Goal: Navigation & Orientation: Find specific page/section

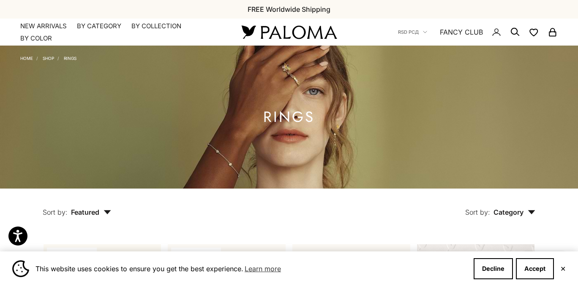
click at [562, 267] on button "✕" at bounding box center [562, 268] width 5 height 5
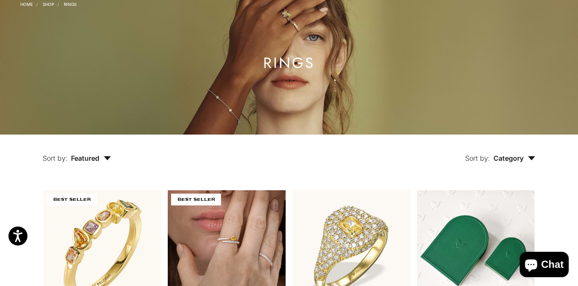
scroll to position [127, 0]
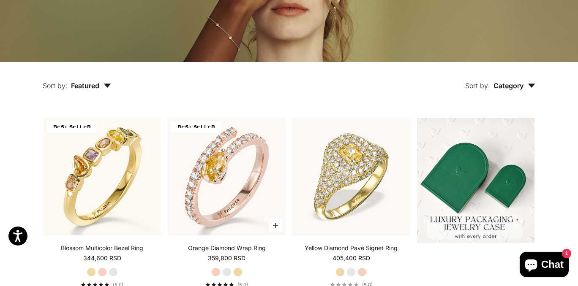
click at [227, 268] on label "White Gold" at bounding box center [226, 272] width 9 height 9
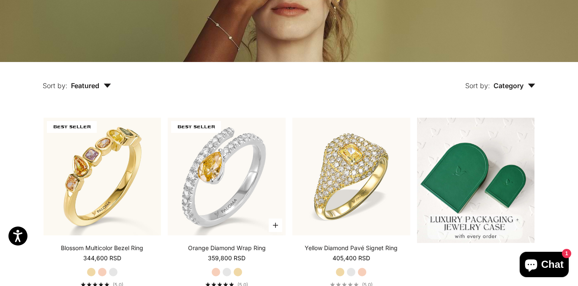
click at [236, 268] on label "Yellow Gold" at bounding box center [237, 272] width 9 height 9
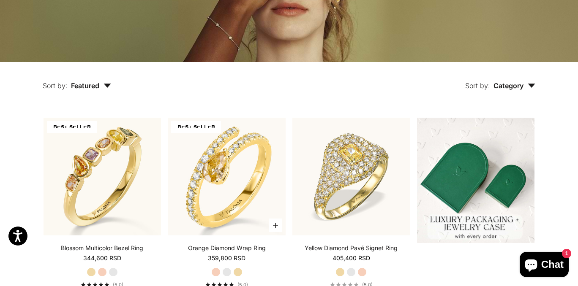
click at [218, 268] on label "Rose Gold" at bounding box center [215, 272] width 9 height 9
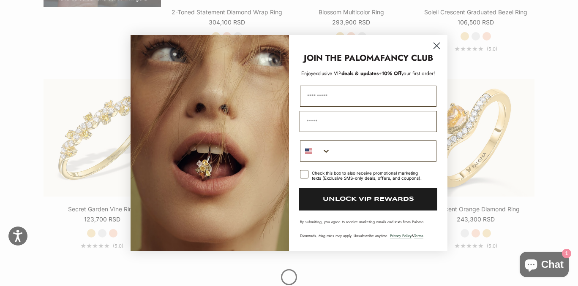
scroll to position [844, 0]
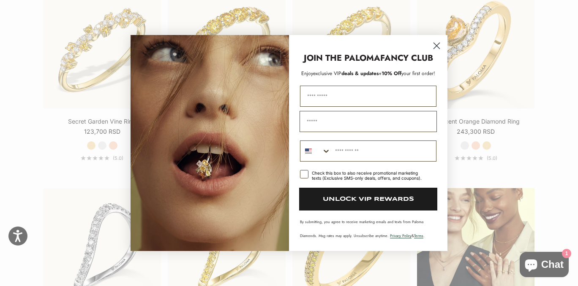
click at [440, 47] on circle "Close dialog" at bounding box center [436, 46] width 14 height 14
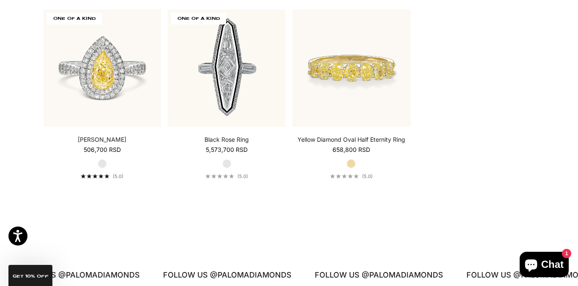
scroll to position [3504, 0]
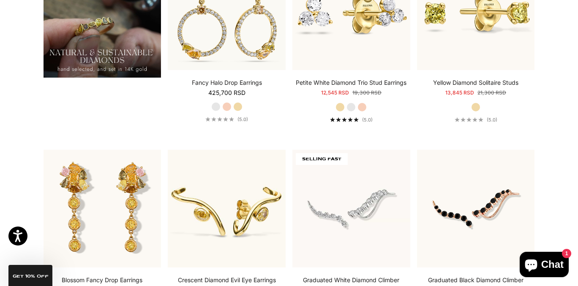
scroll to position [718, 0]
